Goal: Information Seeking & Learning: Learn about a topic

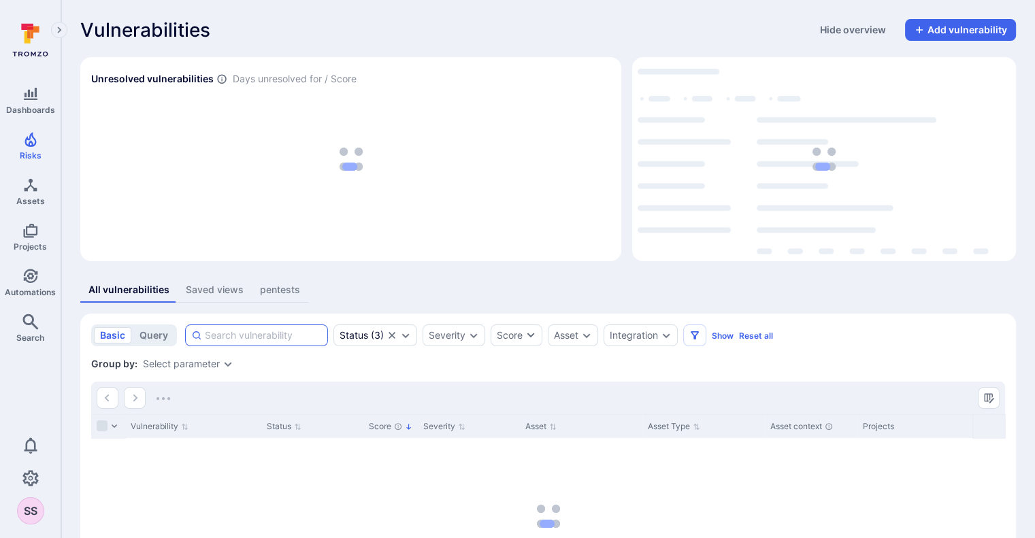
click at [305, 337] on input at bounding box center [263, 336] width 117 height 14
paste input "BAC (Broken Access Control): An adversary can access/update/delete"
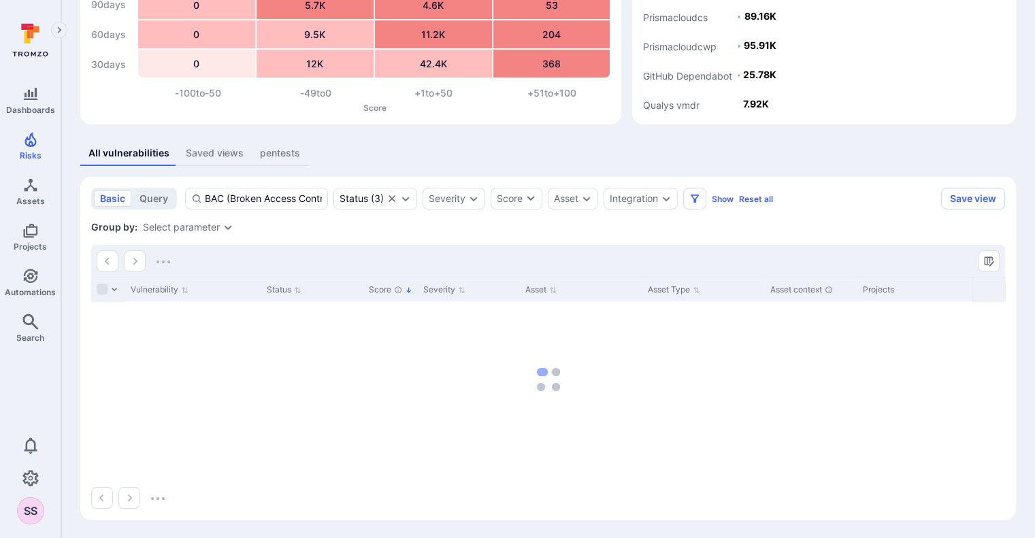
type input "BAC (Broken Access Control): An adversary can access/update/delete"
click at [516, 228] on div "Group by: Select parameter" at bounding box center [548, 227] width 914 height 14
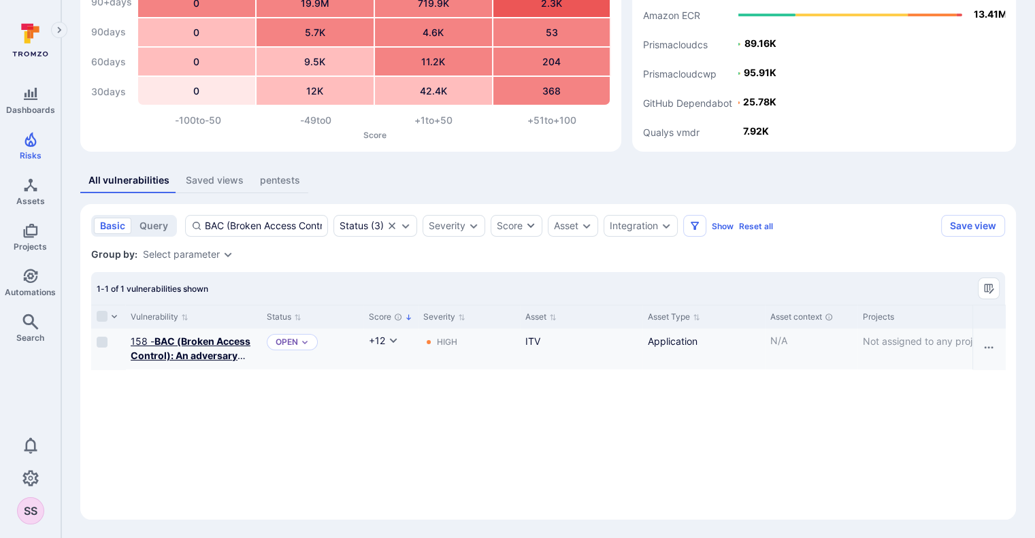
click at [213, 350] on b "BAC (Broken Access Control): An adversary can access/update/delete" at bounding box center [191, 362] width 120 height 54
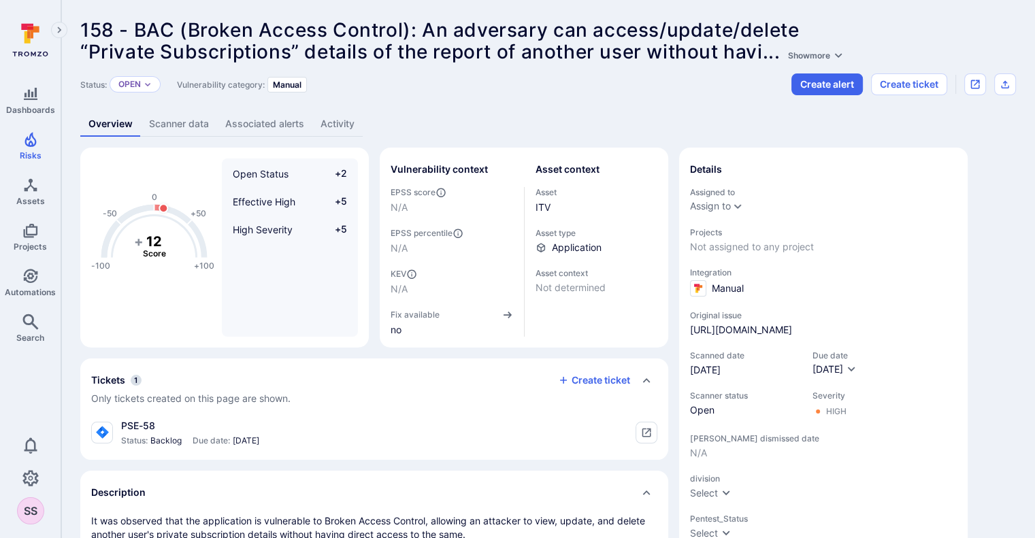
scroll to position [105, 0]
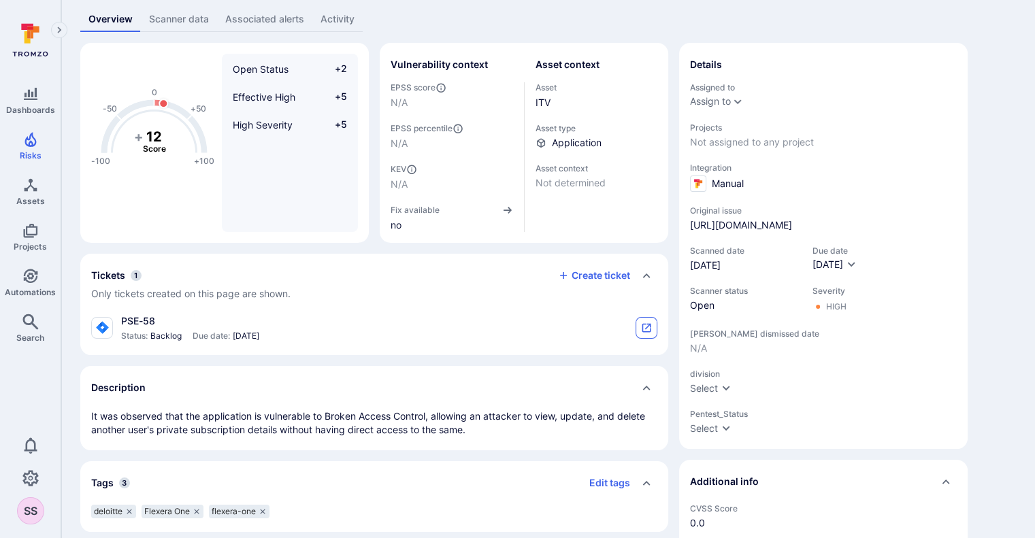
click at [653, 325] on button "tickets card" at bounding box center [646, 328] width 22 height 22
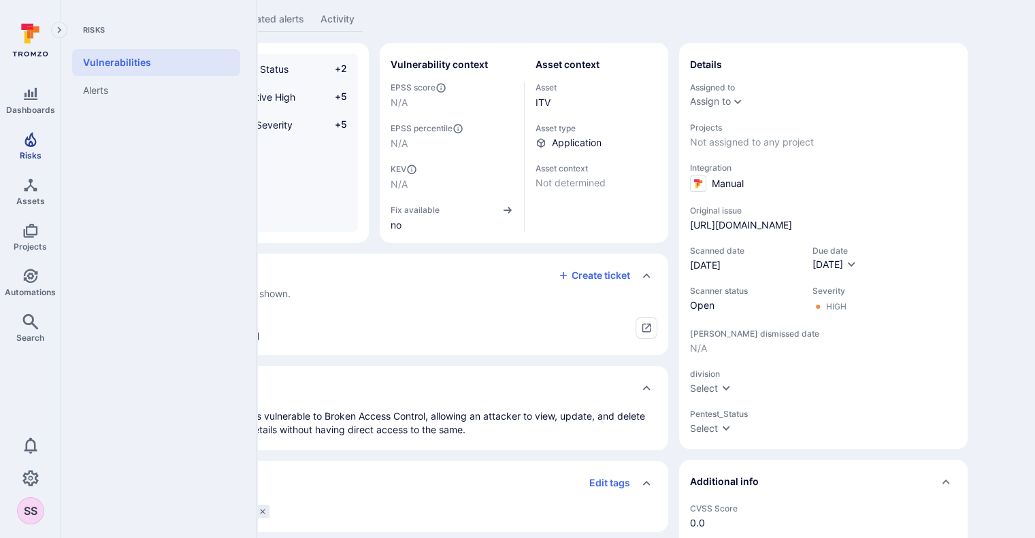
click at [26, 144] on icon "Risks" at bounding box center [30, 139] width 12 height 15
